Goal: Obtain resource: Obtain resource

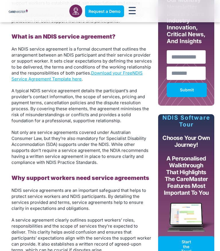
click at [109, 74] on link "Download your Free" at bounding box center [111, 72] width 41 height 5
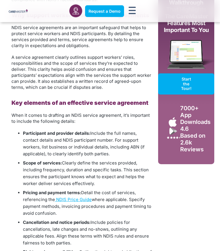
scroll to position [444, 0]
click at [73, 201] on span "NDIS Price Guide" at bounding box center [73, 199] width 35 height 5
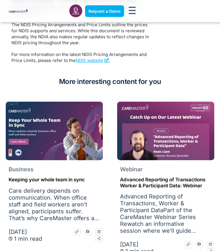
scroll to position [1262, 0]
click at [92, 58] on link "NDIS website" at bounding box center [92, 60] width 33 height 5
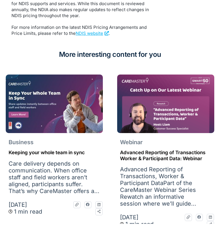
scroll to position [1290, 0]
